Goal: Information Seeking & Learning: Find specific fact

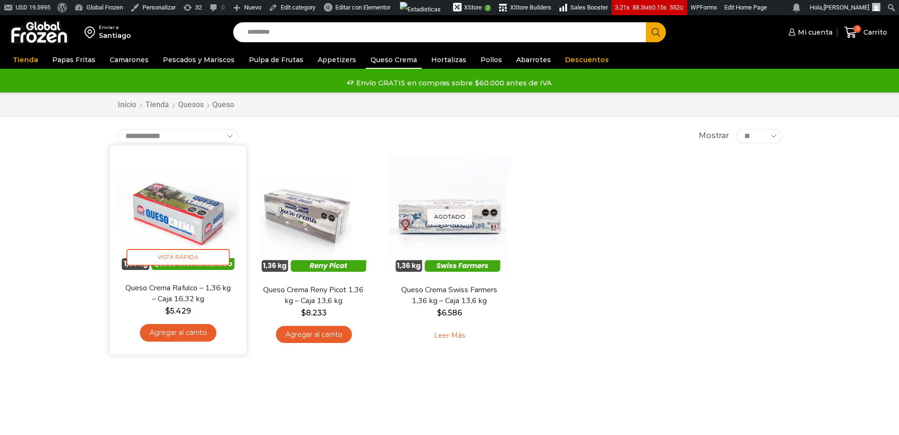
click at [205, 212] on img at bounding box center [178, 214] width 122 height 122
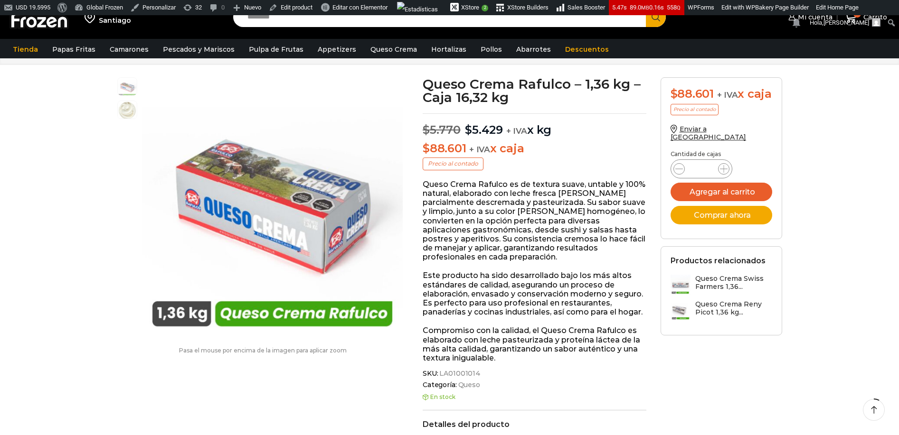
scroll to position [56, 0]
click at [478, 373] on span "SKU: LA01001014" at bounding box center [534, 373] width 224 height 8
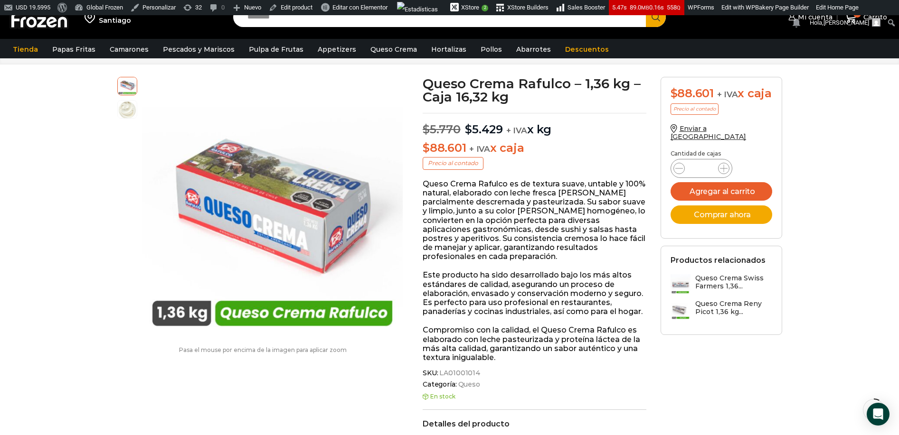
click at [472, 375] on span "SKU: LA01001014" at bounding box center [534, 373] width 224 height 8
drag, startPoint x: 475, startPoint y: 373, endPoint x: 446, endPoint y: 374, distance: 29.0
click at [446, 374] on span "LA01001014" at bounding box center [459, 373] width 43 height 8
copy div "LA01001014"
click at [466, 372] on span "LA01001014" at bounding box center [459, 373] width 43 height 8
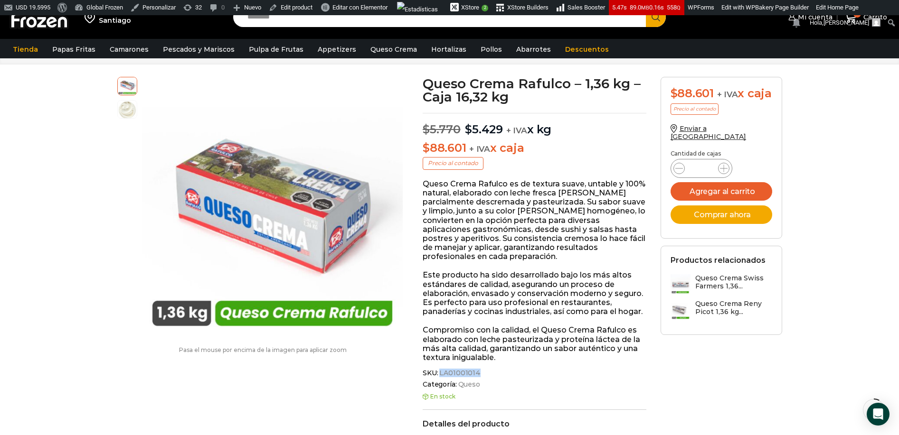
drag, startPoint x: 440, startPoint y: 372, endPoint x: 476, endPoint y: 373, distance: 36.6
click at [476, 373] on span "LA01001014" at bounding box center [459, 373] width 43 height 8
copy span "LA01001014"
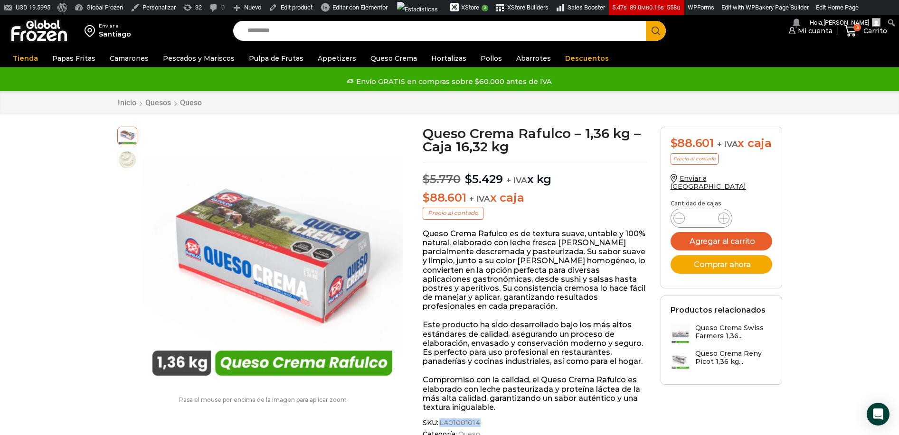
scroll to position [0, 0]
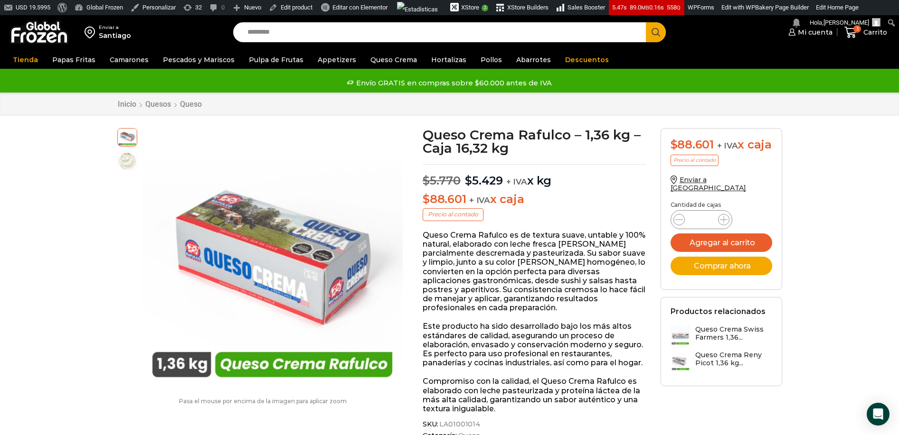
click at [394, 29] on input "Search input" at bounding box center [442, 32] width 399 height 20
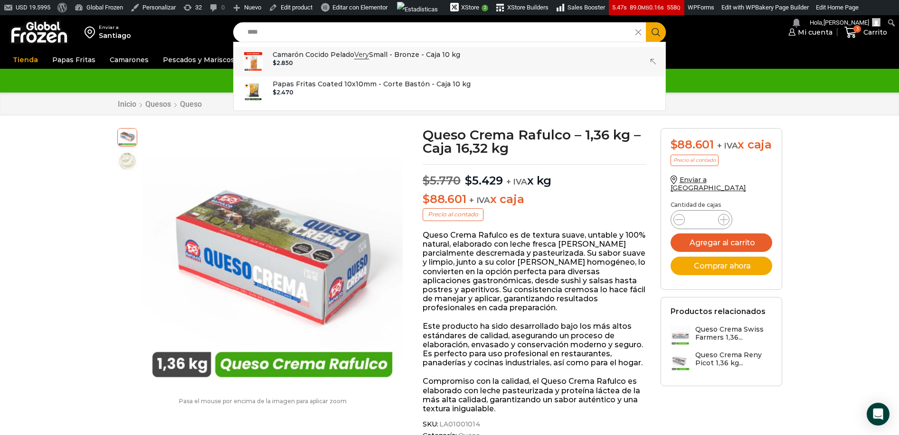
click at [335, 62] on div "$ 2.850" at bounding box center [365, 63] width 187 height 7
type input "**********"
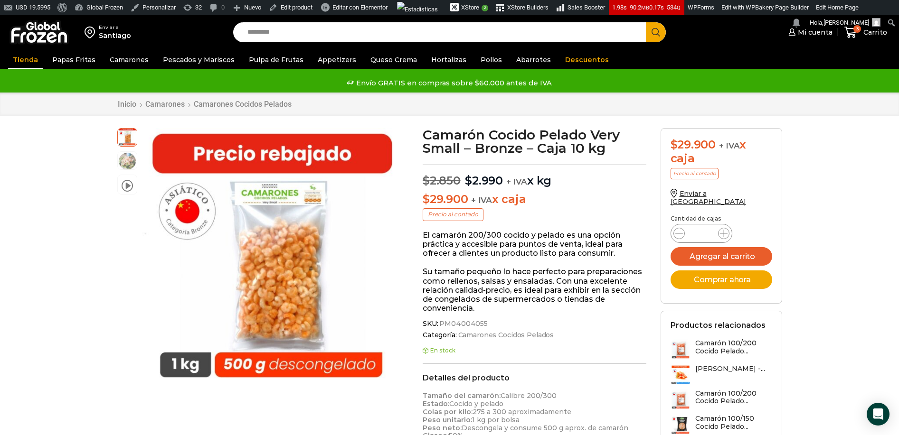
click at [15, 59] on link "Tienda" at bounding box center [25, 60] width 35 height 18
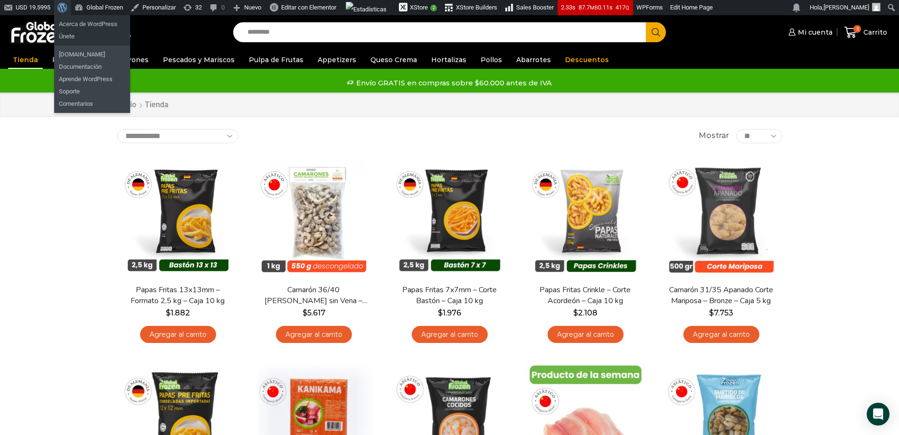
click at [64, 12] on span "Barra de herramientas" at bounding box center [60, 6] width 7 height 13
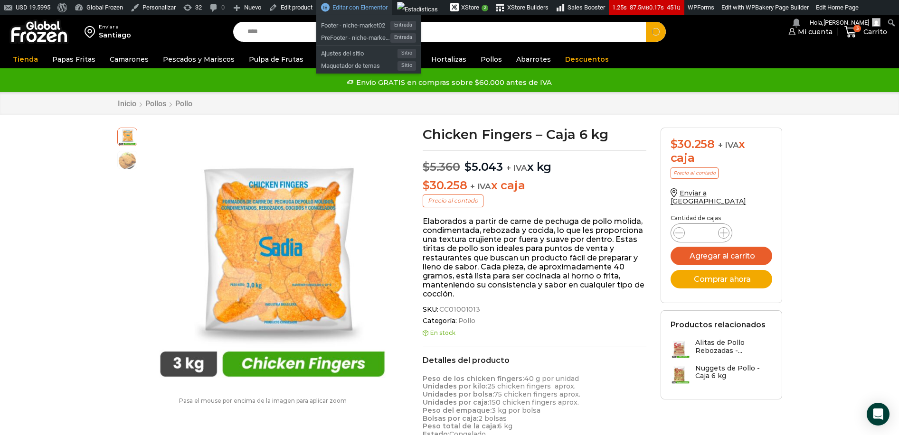
type input "****"
click at [646, 22] on button "Search" at bounding box center [656, 32] width 20 height 20
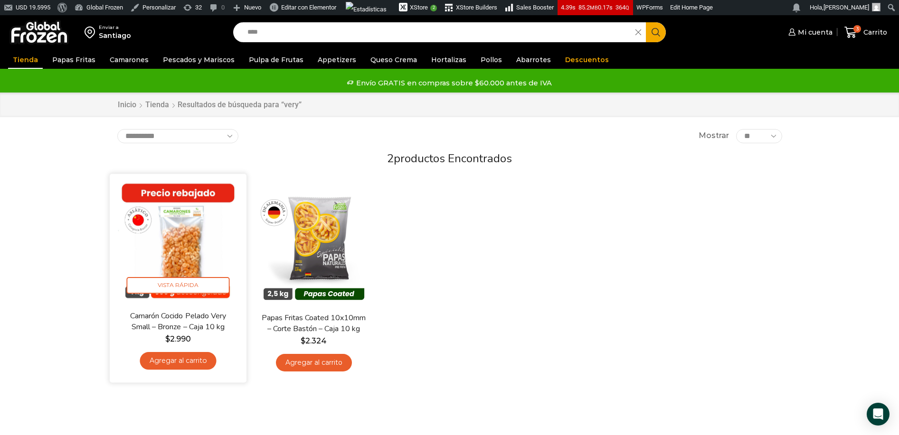
click at [189, 237] on img at bounding box center [178, 242] width 122 height 122
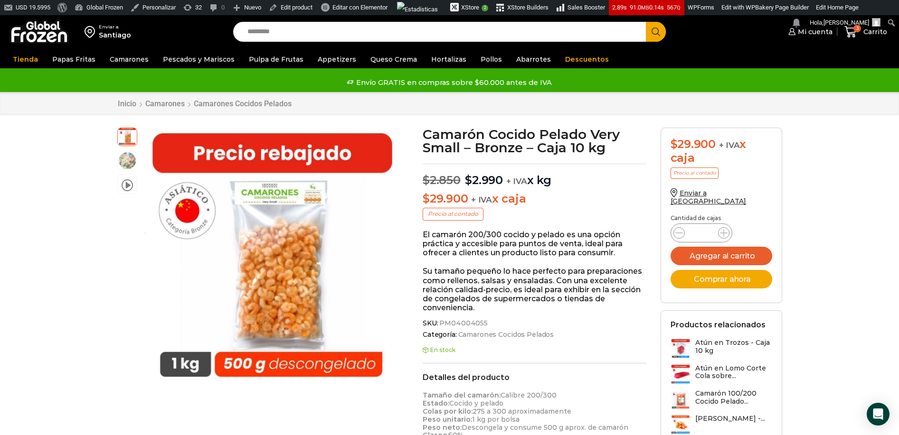
click at [484, 324] on span "SKU: PM04004055" at bounding box center [534, 323] width 224 height 8
drag, startPoint x: 483, startPoint y: 323, endPoint x: 440, endPoint y: 325, distance: 43.2
click at [437, 323] on span "SKU: PM04004055" at bounding box center [534, 323] width 224 height 8
copy span ": PM04004055"
